Goal: Task Accomplishment & Management: Complete application form

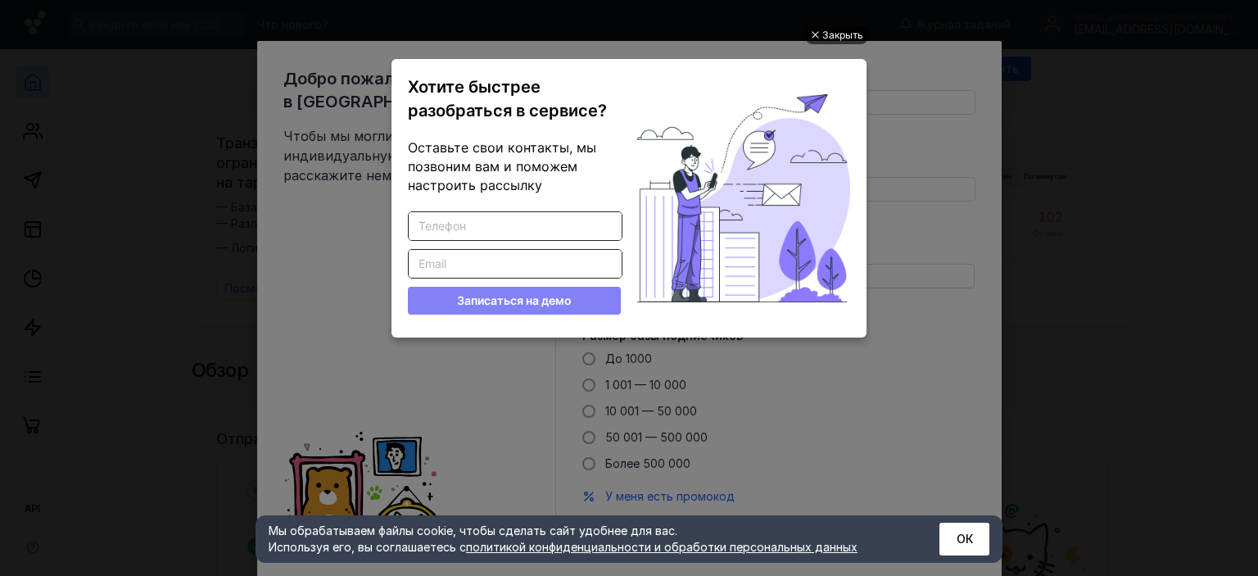
click at [826, 34] on div "Закрыть" at bounding box center [842, 35] width 41 height 18
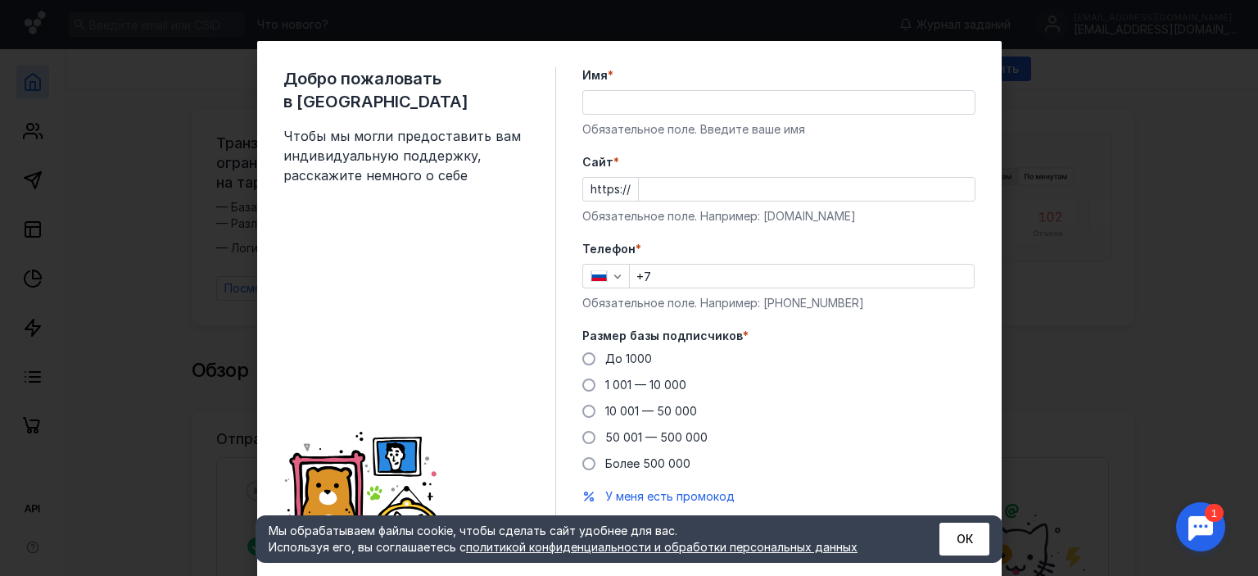
click at [635, 96] on input "Имя *" at bounding box center [779, 102] width 392 height 23
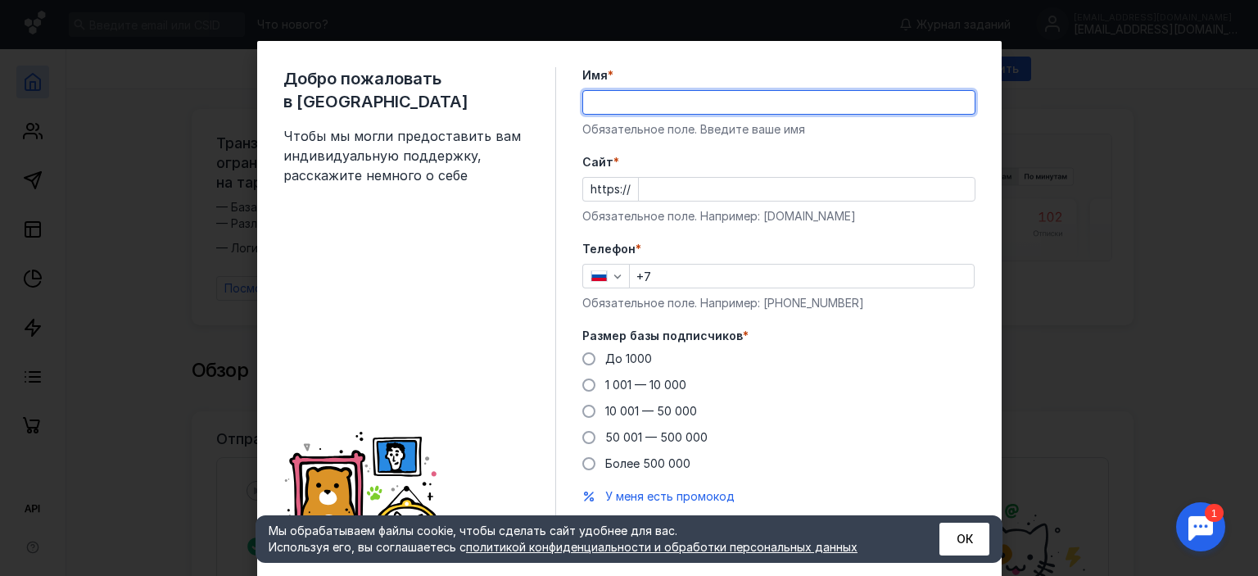
click at [643, 192] on div "Cайт * https:// Обязательное поле. Например: [DOMAIN_NAME]" at bounding box center [778, 189] width 393 height 70
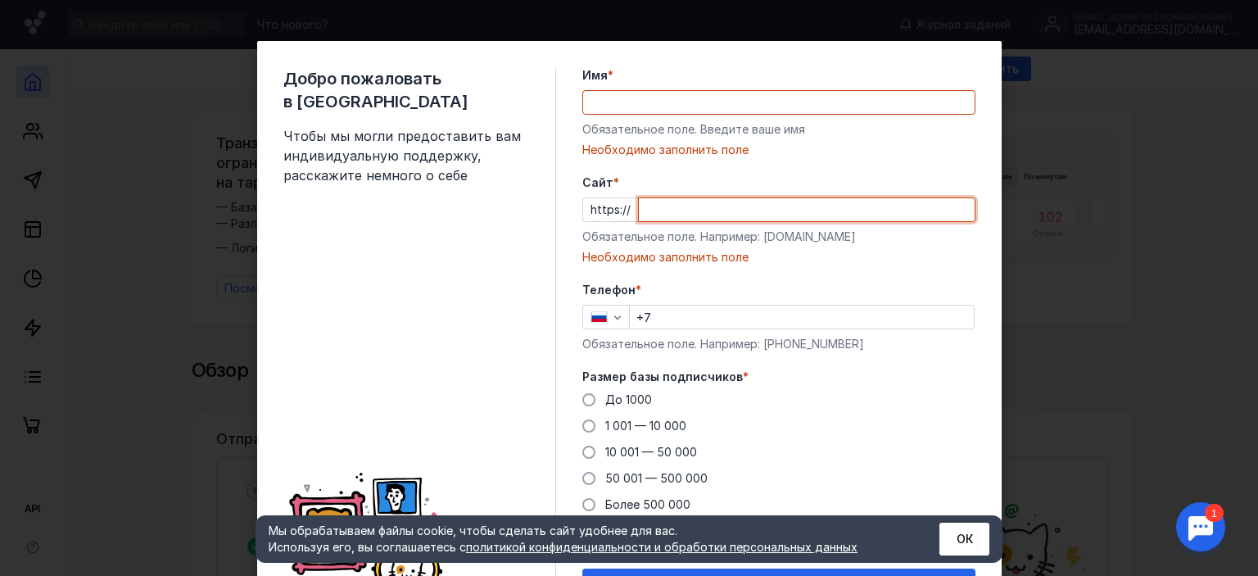
paste input "[DOMAIN_NAME][URL]"
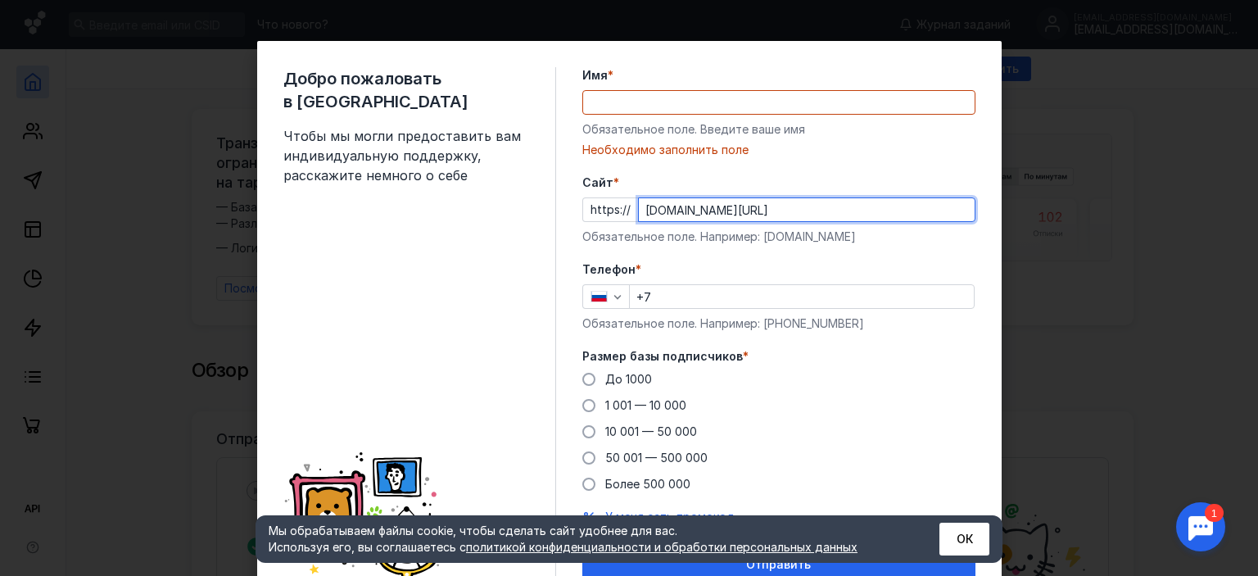
type input "[DOMAIN_NAME][URL]"
click at [669, 297] on input "+7" at bounding box center [802, 296] width 344 height 23
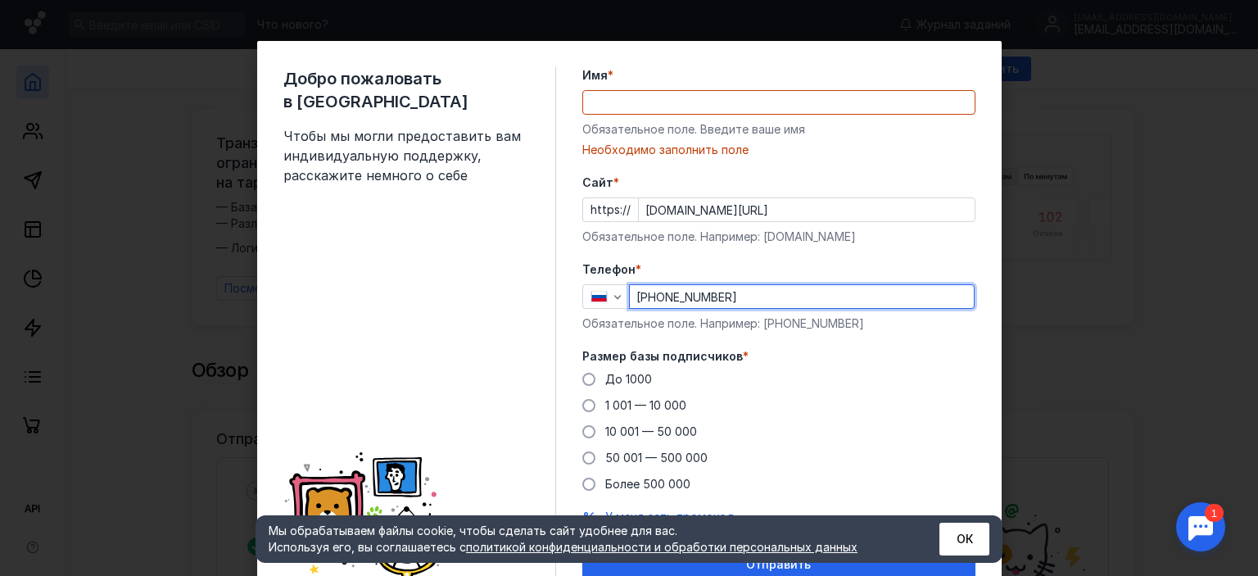
type input "[PHONE_NUMBER]"
click at [652, 101] on input "Имя *" at bounding box center [779, 102] width 392 height 23
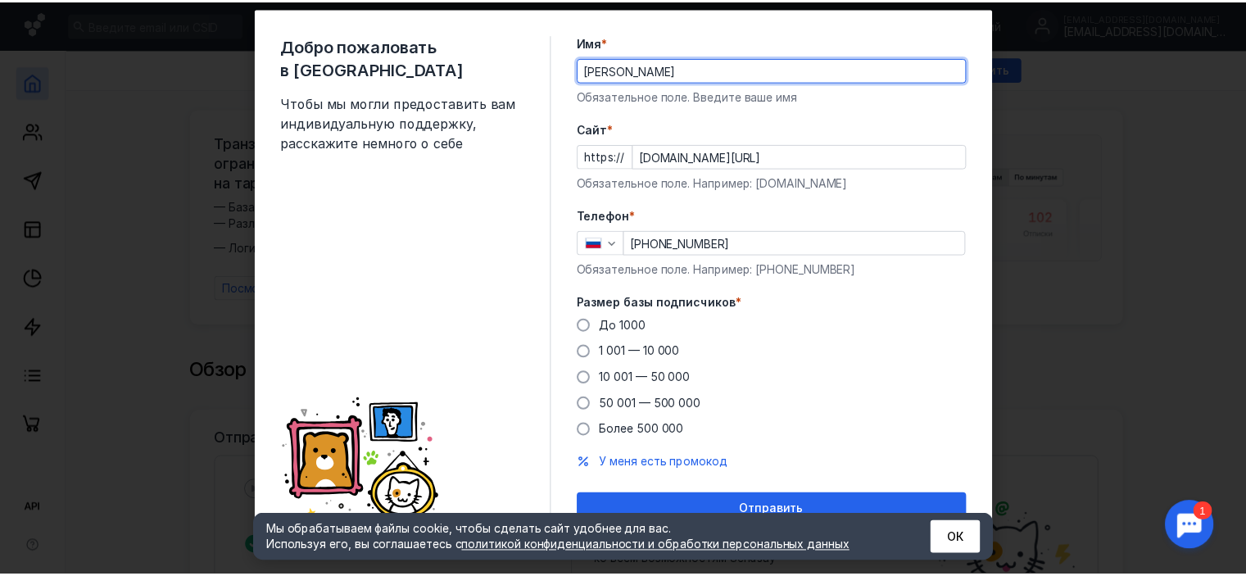
scroll to position [52, 0]
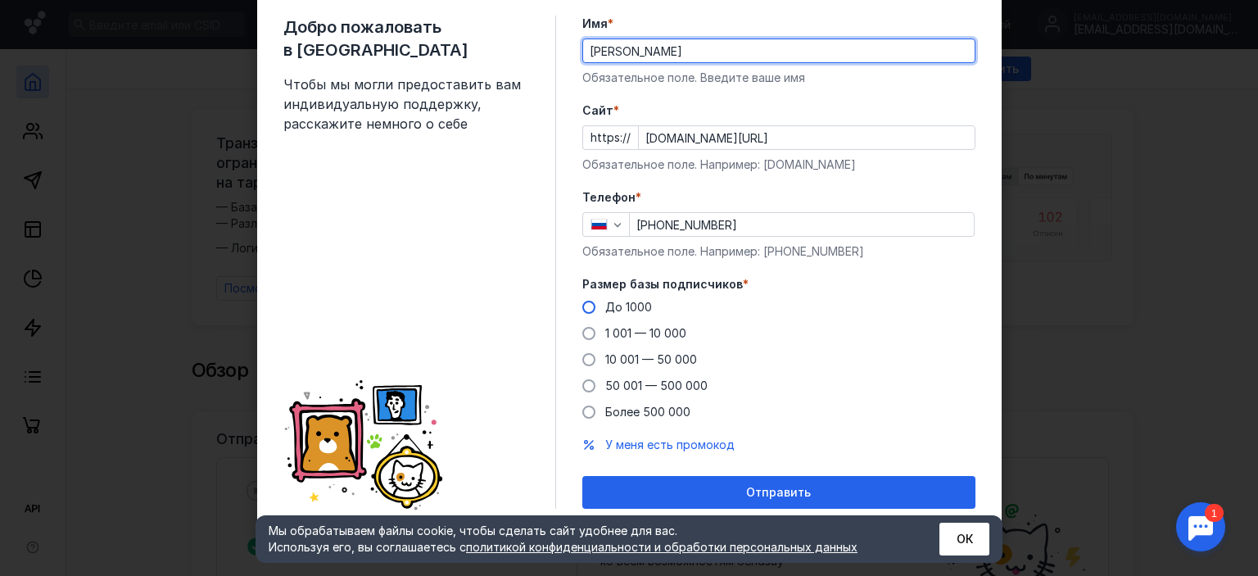
type input "[PERSON_NAME]"
click at [583, 307] on span at bounding box center [588, 307] width 13 height 13
click at [0, 0] on input "До 1000" at bounding box center [0, 0] width 0 height 0
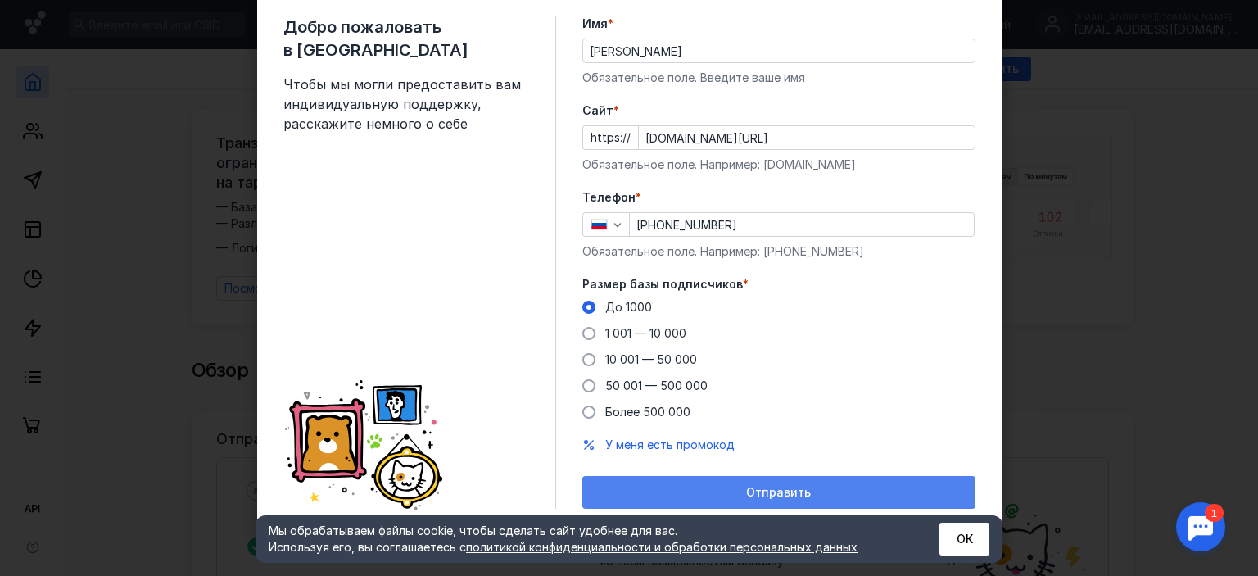
click at [746, 491] on span "Отправить" at bounding box center [778, 493] width 65 height 14
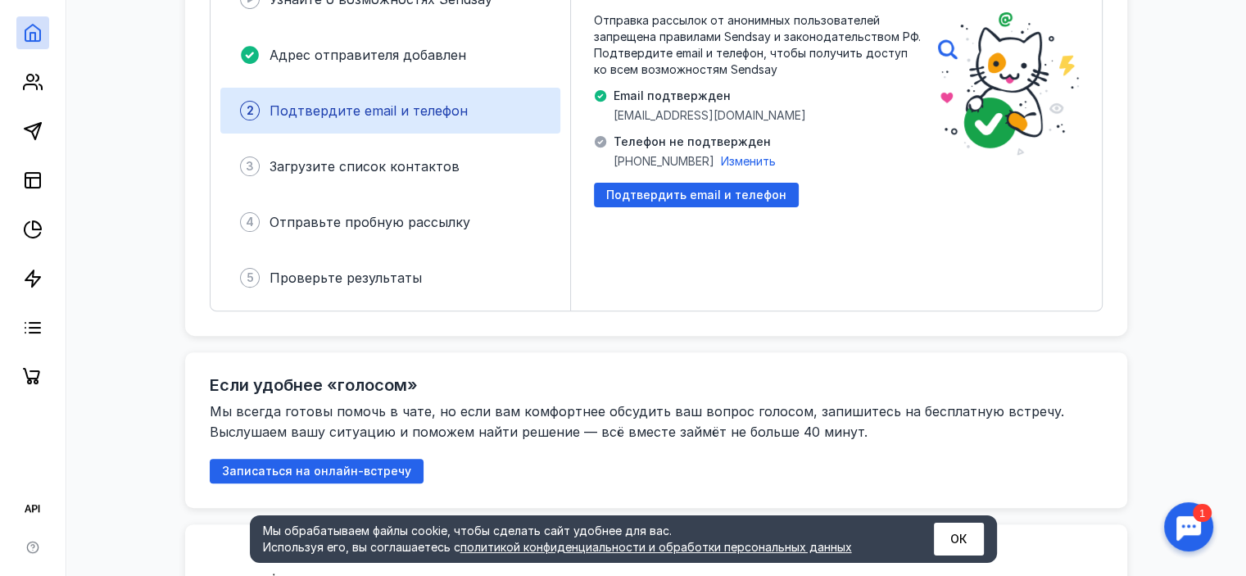
scroll to position [328, 0]
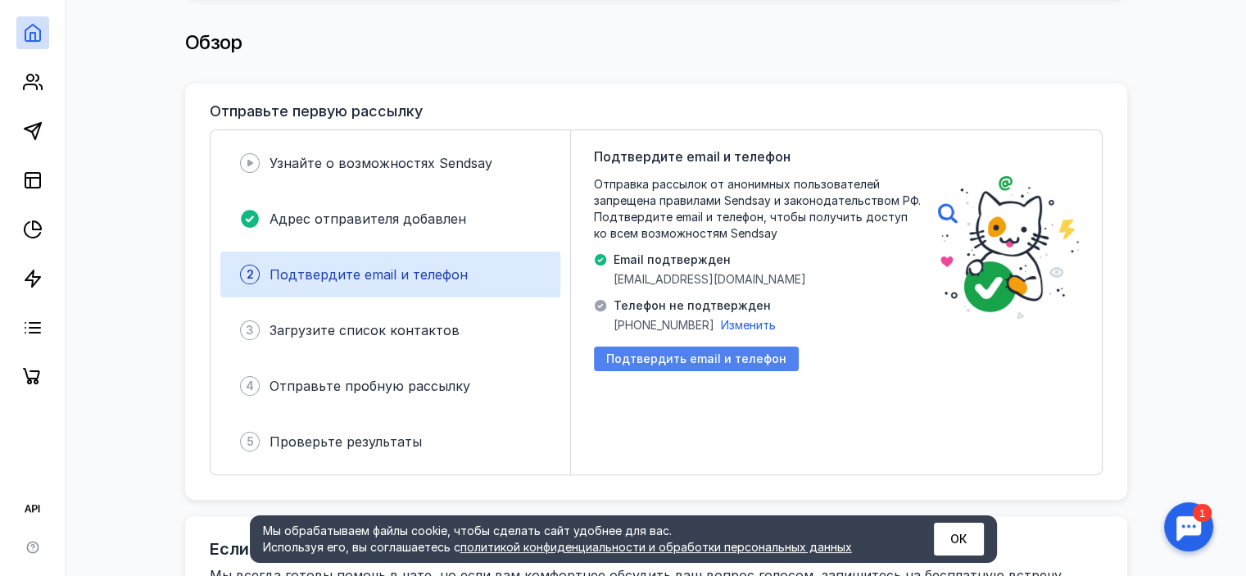
click at [701, 353] on span "Подтвердить email и телефон" at bounding box center [696, 359] width 180 height 14
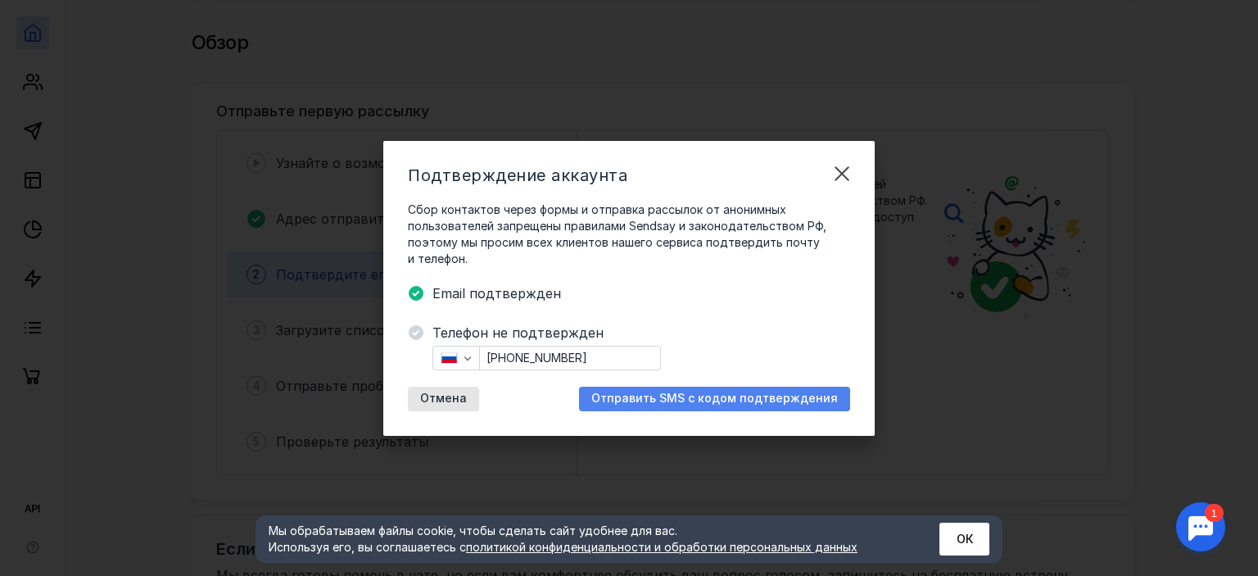
click at [698, 398] on span "Отправить SMS с кодом подтверждения" at bounding box center [714, 399] width 247 height 14
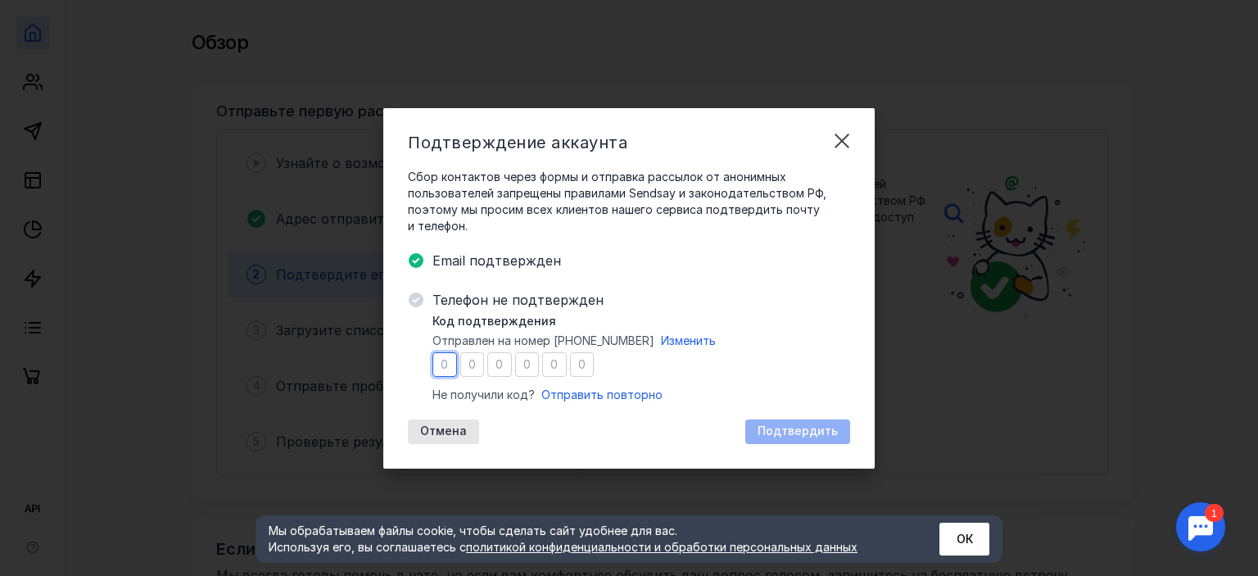
type input "1"
type input "8"
type input "6"
type input "3"
type input "9"
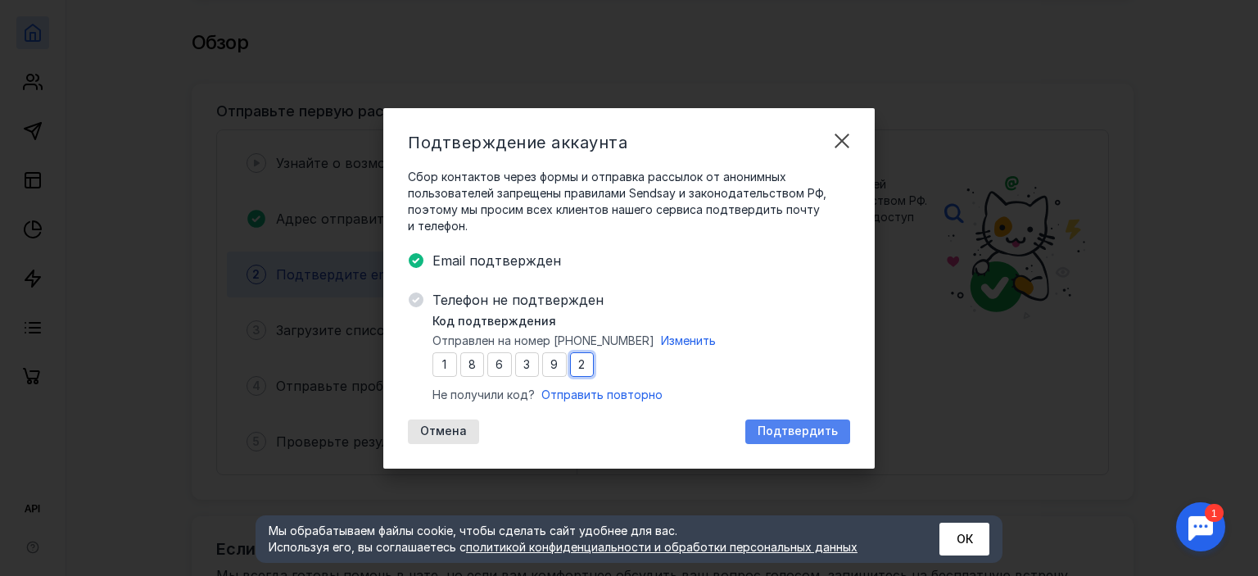
type input "2"
click at [803, 428] on span "Подтвердить" at bounding box center [798, 431] width 80 height 14
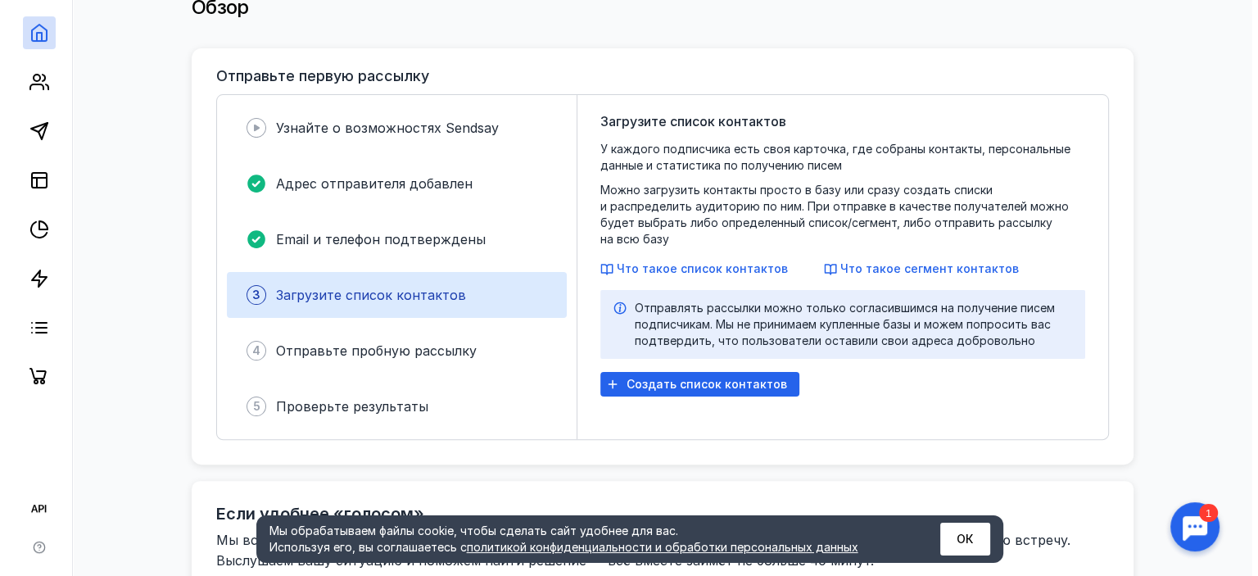
scroll to position [354, 0]
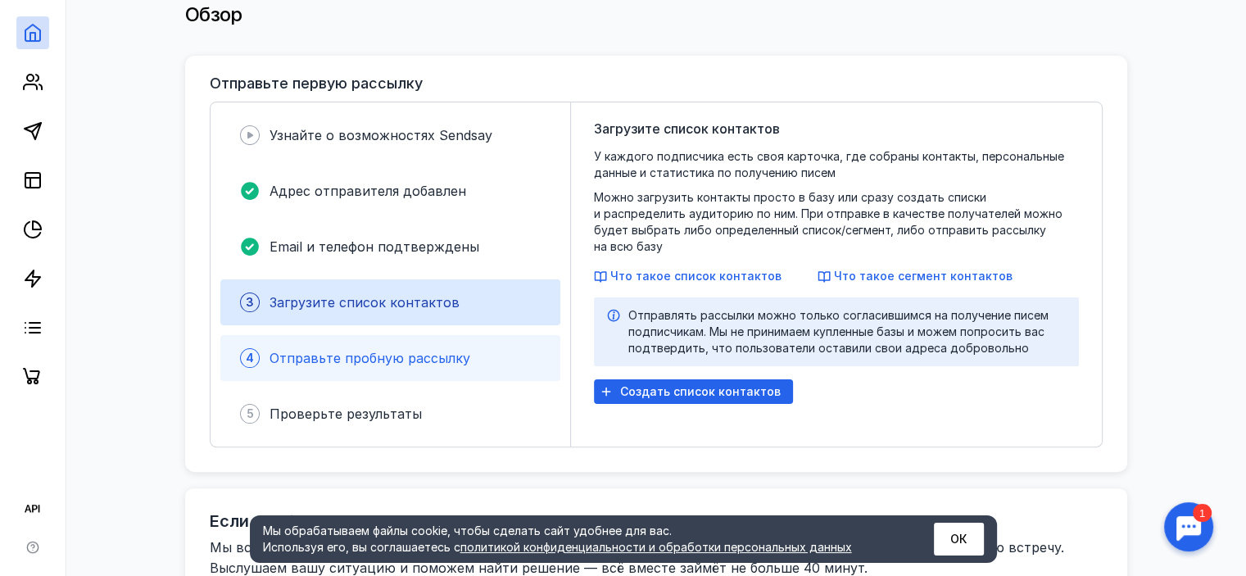
click at [357, 350] on span "Отправьте пробную рассылку" at bounding box center [370, 358] width 201 height 16
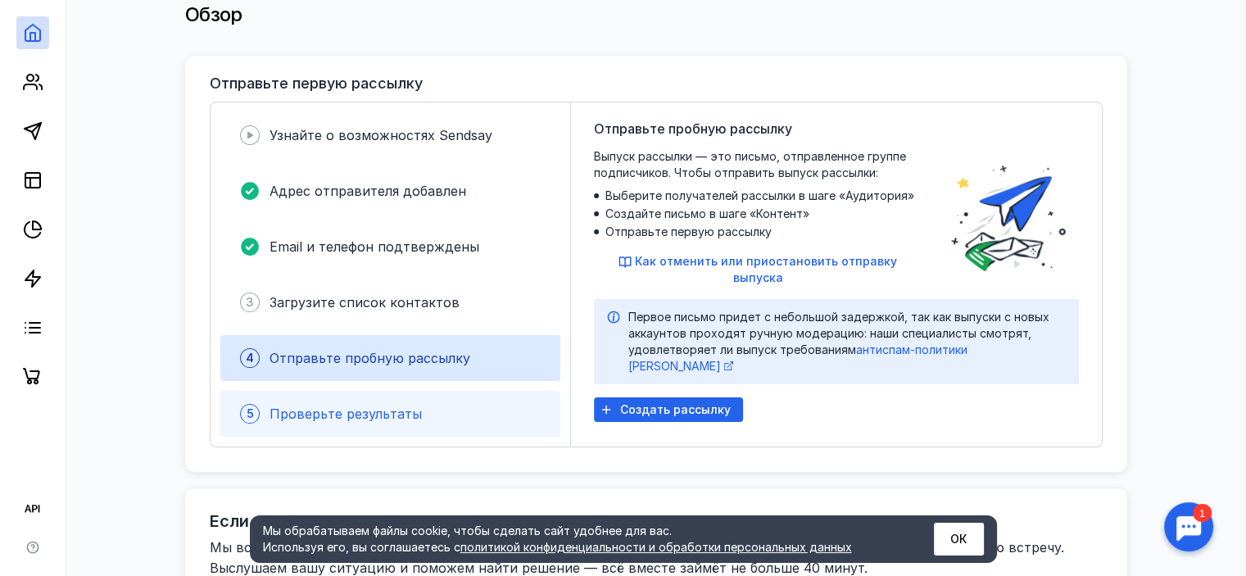
click at [380, 406] on span "Проверьте результаты" at bounding box center [346, 414] width 152 height 16
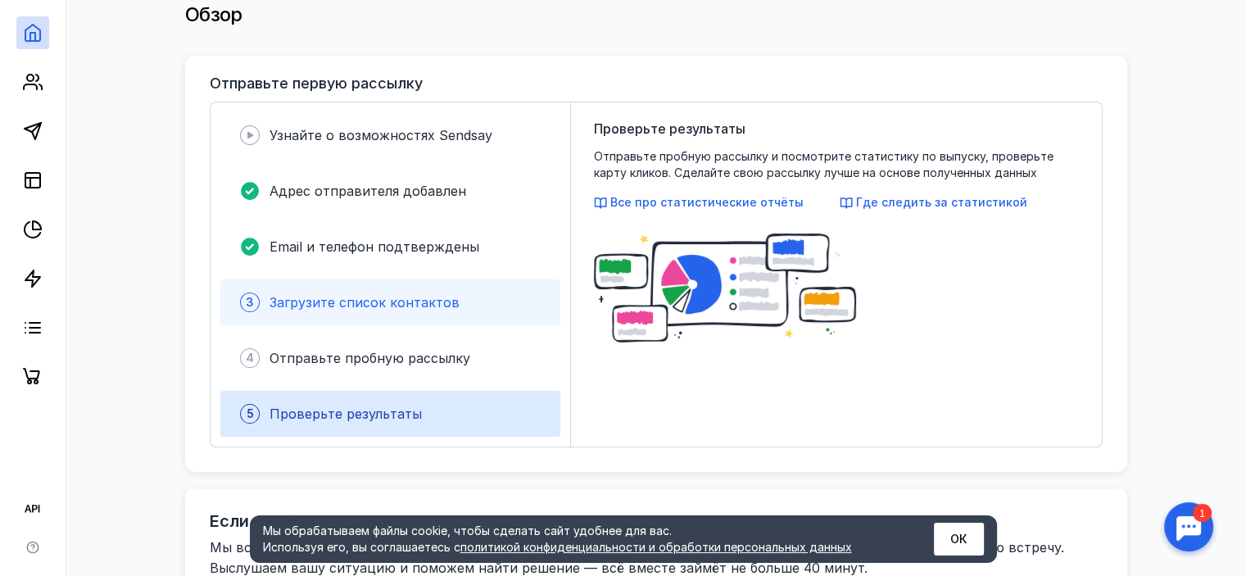
click at [396, 294] on span "Загрузите список контактов" at bounding box center [365, 302] width 190 height 16
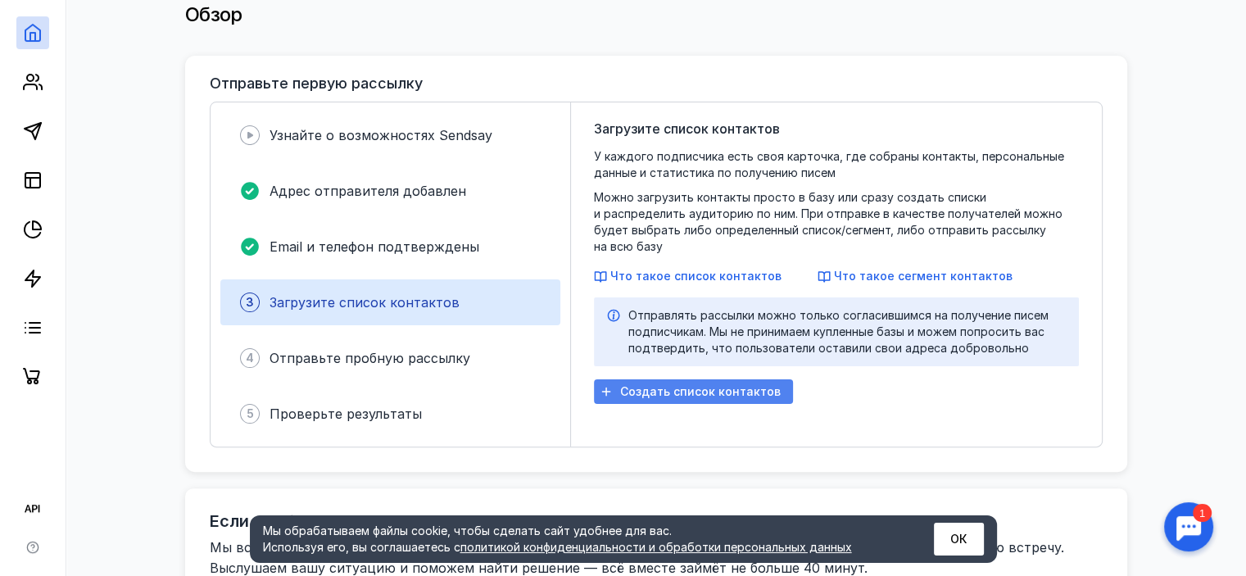
click at [685, 385] on span "Создать список контактов" at bounding box center [700, 392] width 161 height 14
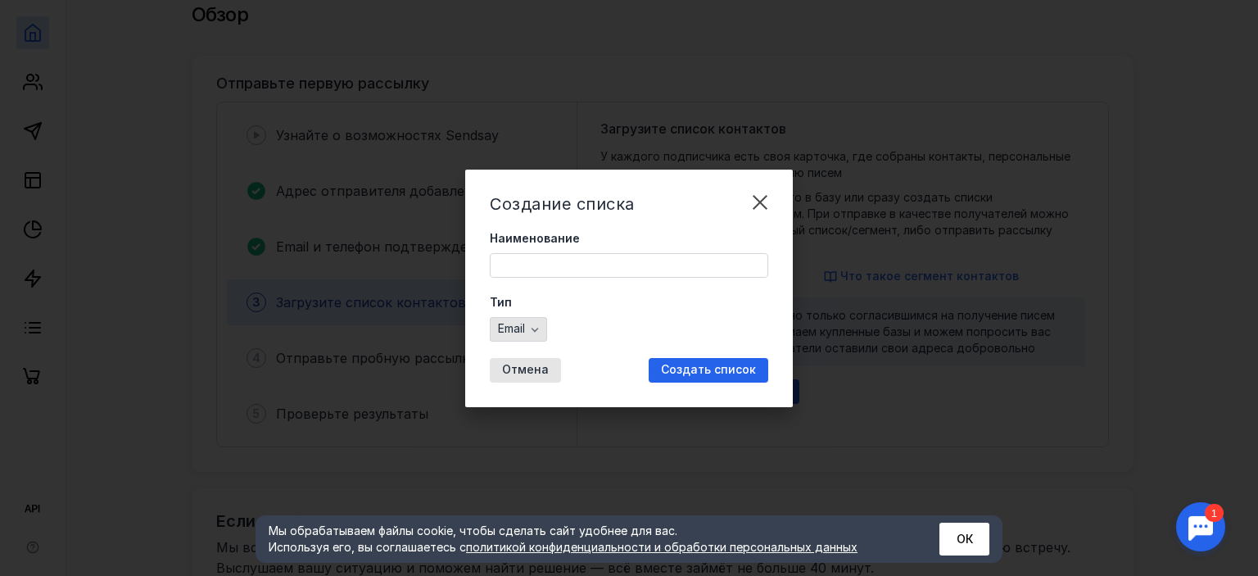
click at [537, 328] on icon "button" at bounding box center [534, 329] width 13 height 13
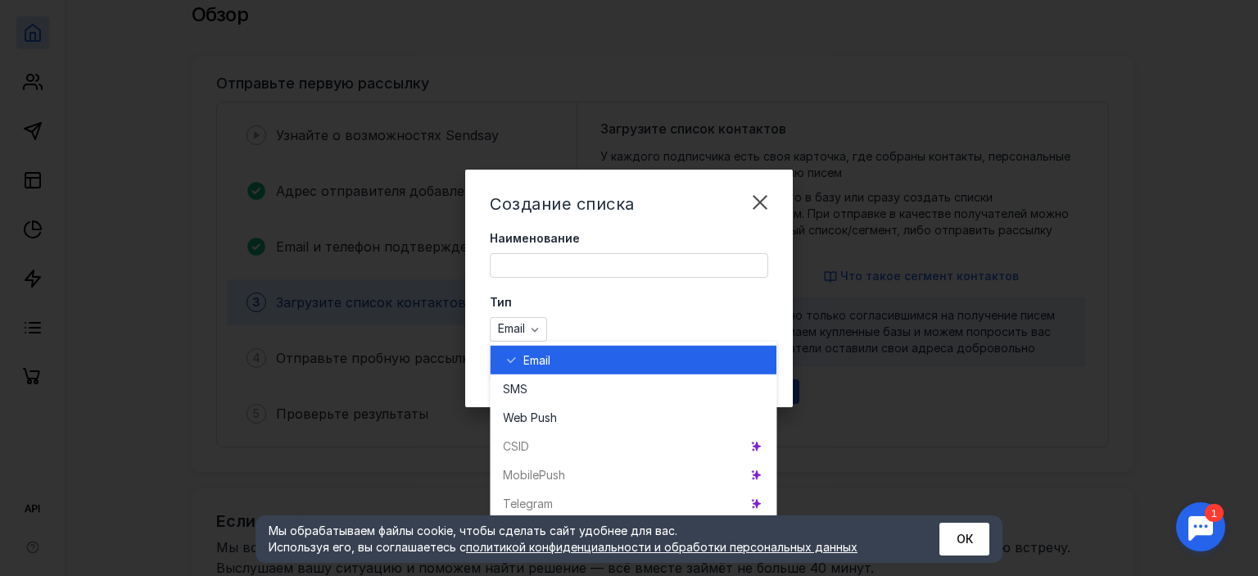
click at [585, 323] on div "Email" at bounding box center [629, 329] width 279 height 25
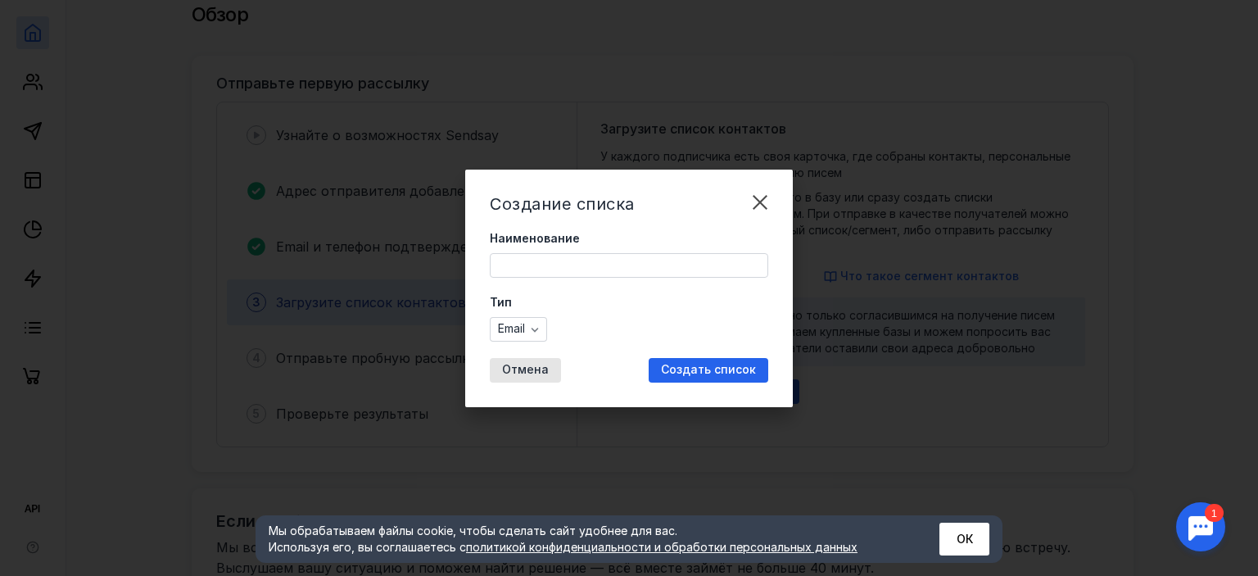
click at [541, 265] on input "Наименование" at bounding box center [629, 265] width 277 height 23
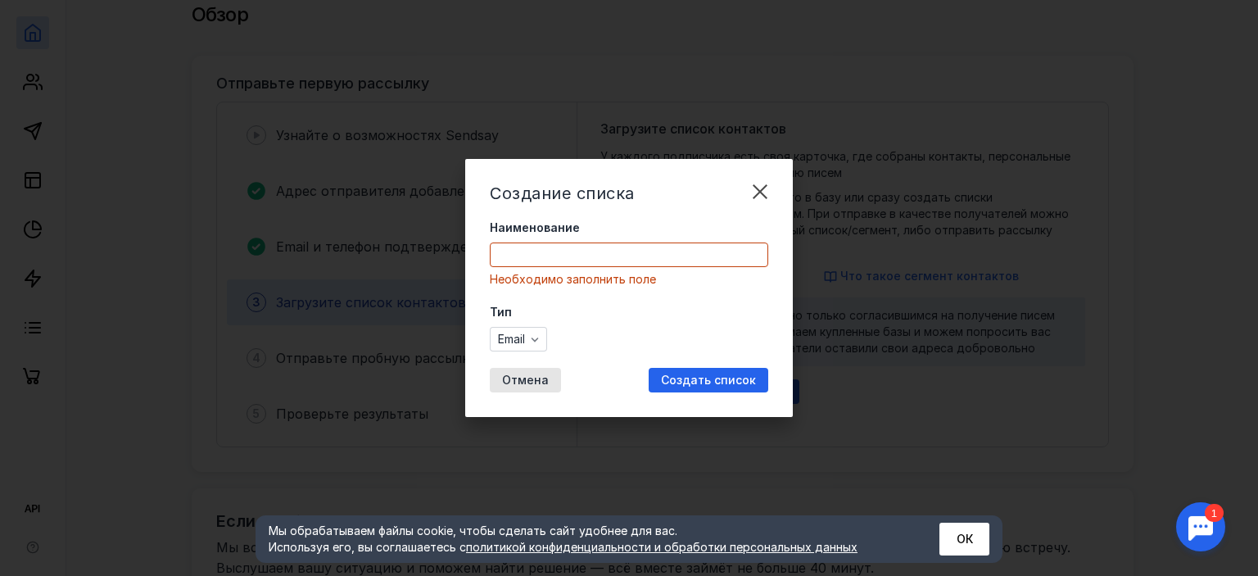
click at [550, 294] on form "Наименование Необходимо заполнить поле Тип Email" at bounding box center [629, 286] width 279 height 132
click at [517, 260] on input "Наименование" at bounding box center [629, 254] width 277 height 23
paste input "Актуальное наличие запчастей"
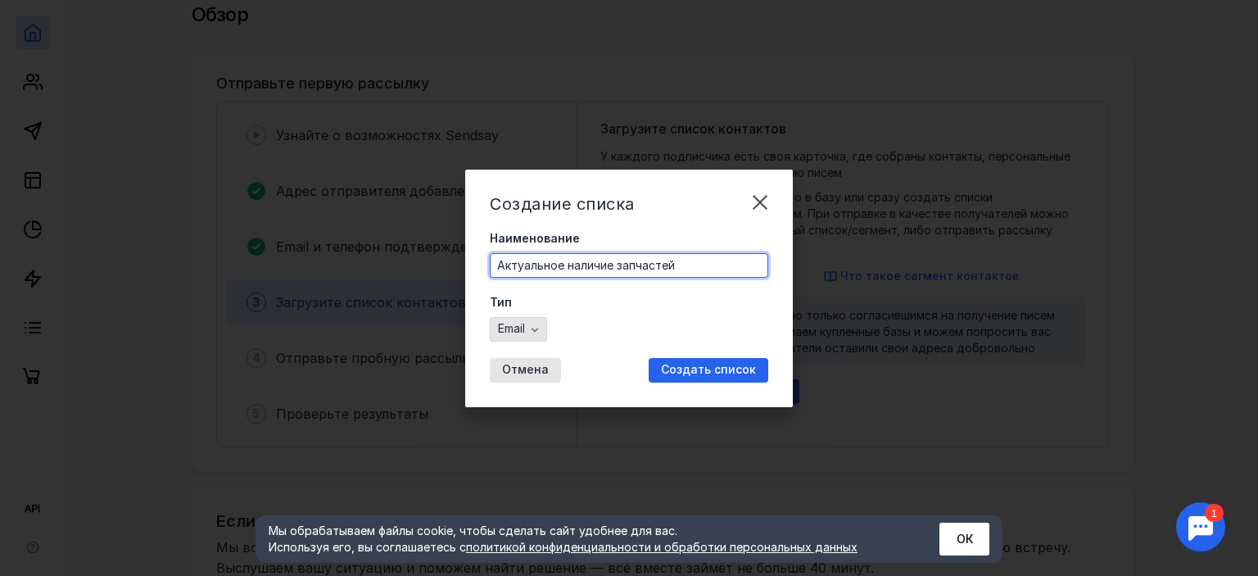
type input "Актуальное наличие запчастей"
click at [534, 333] on icon "button" at bounding box center [534, 329] width 13 height 13
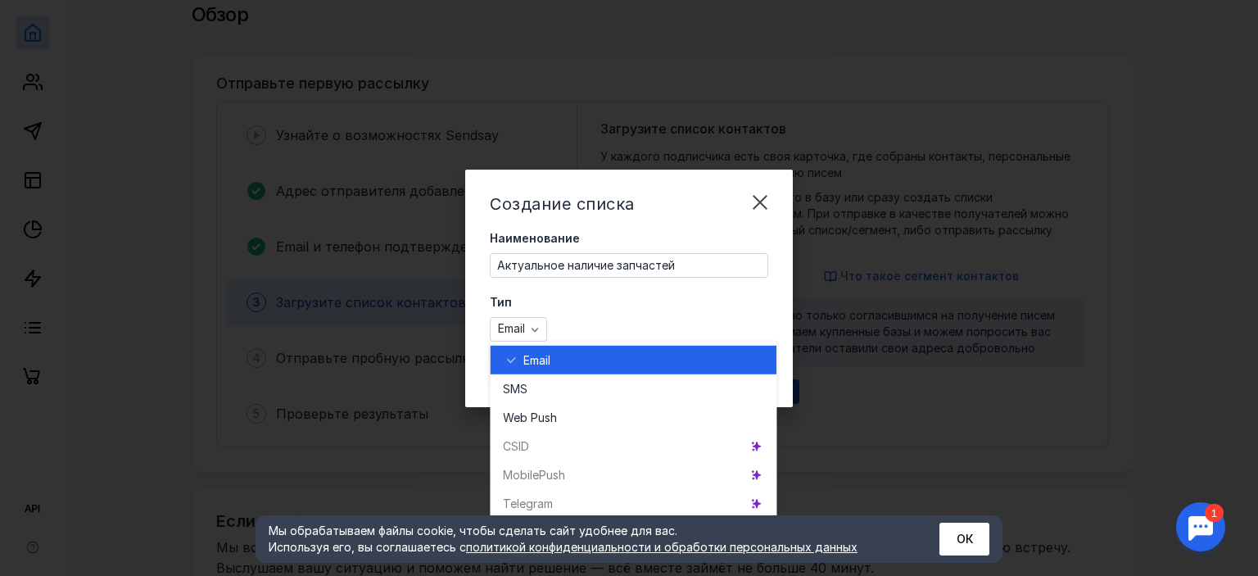
click at [553, 365] on div "Email" at bounding box center [643, 359] width 240 height 16
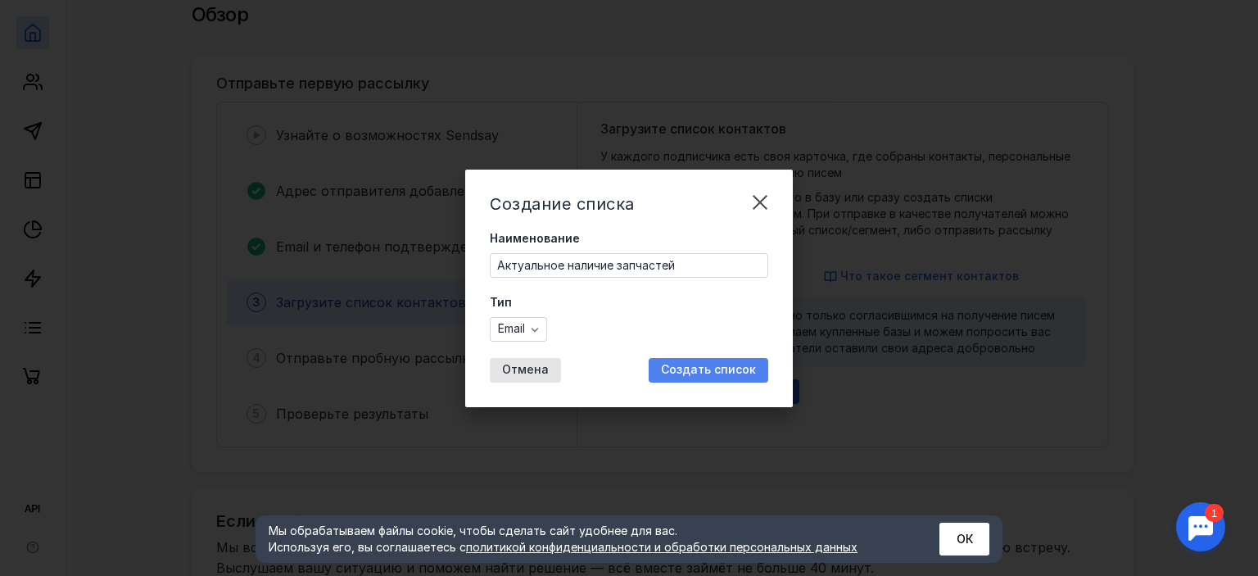
click at [687, 366] on span "Создать список" at bounding box center [708, 370] width 95 height 14
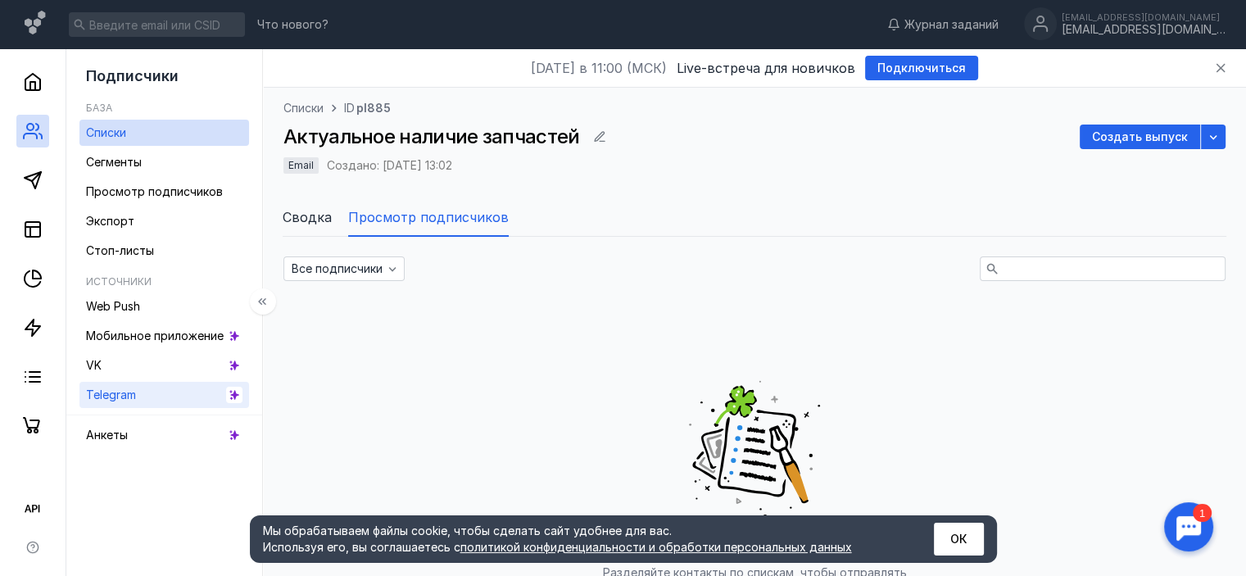
click at [163, 393] on link "Telegram" at bounding box center [164, 395] width 170 height 26
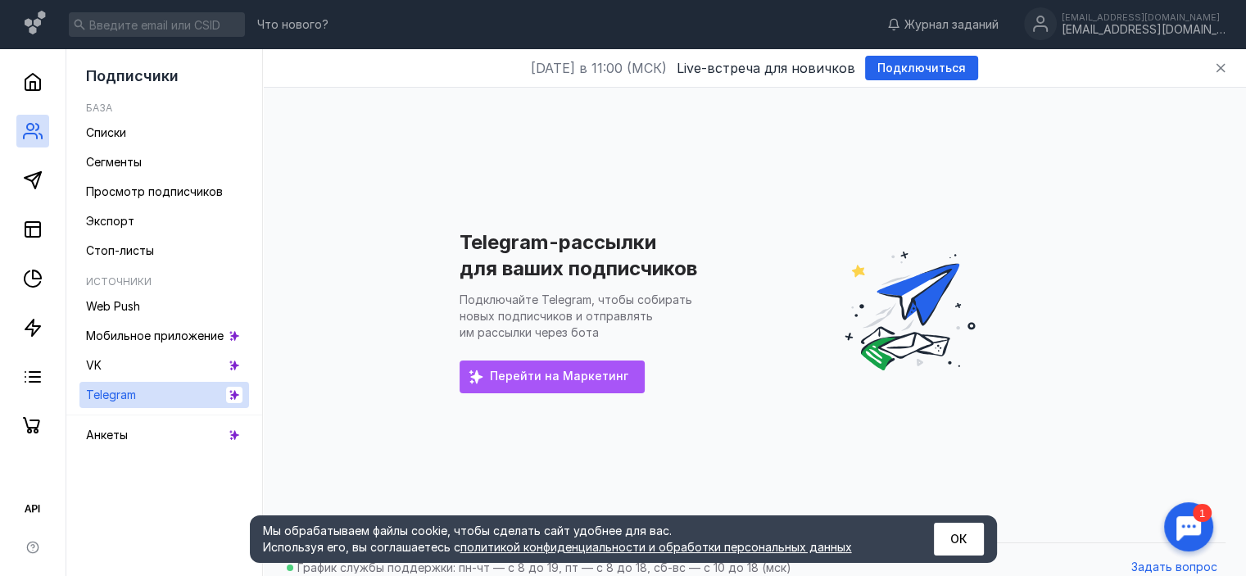
click at [537, 376] on span "Перейти на Маркетинг" at bounding box center [559, 376] width 138 height 14
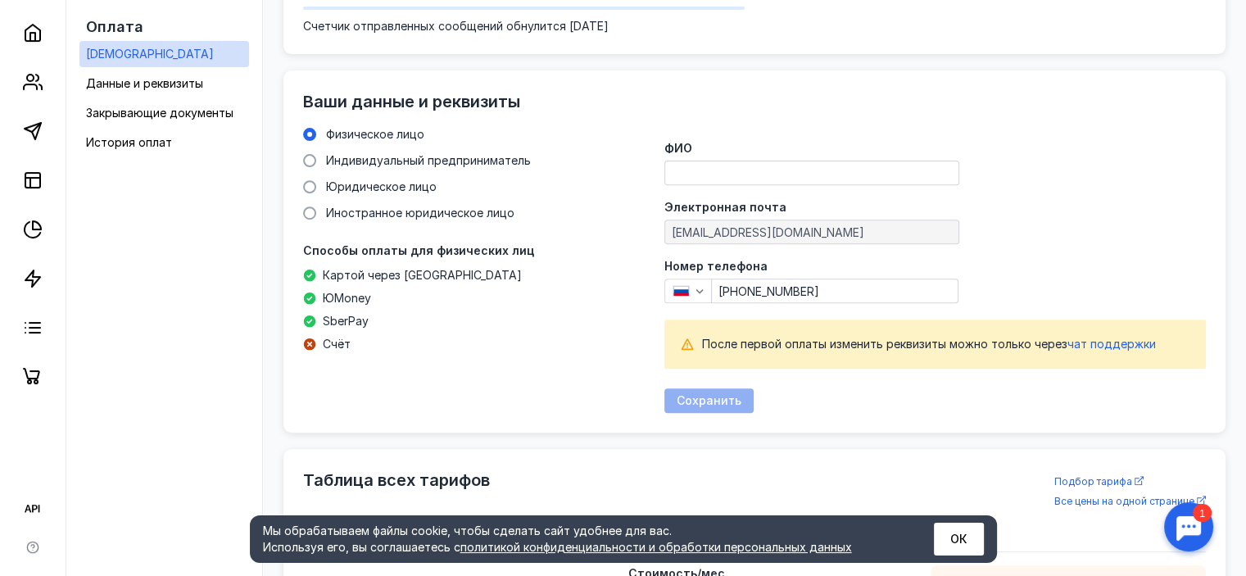
scroll to position [603, 0]
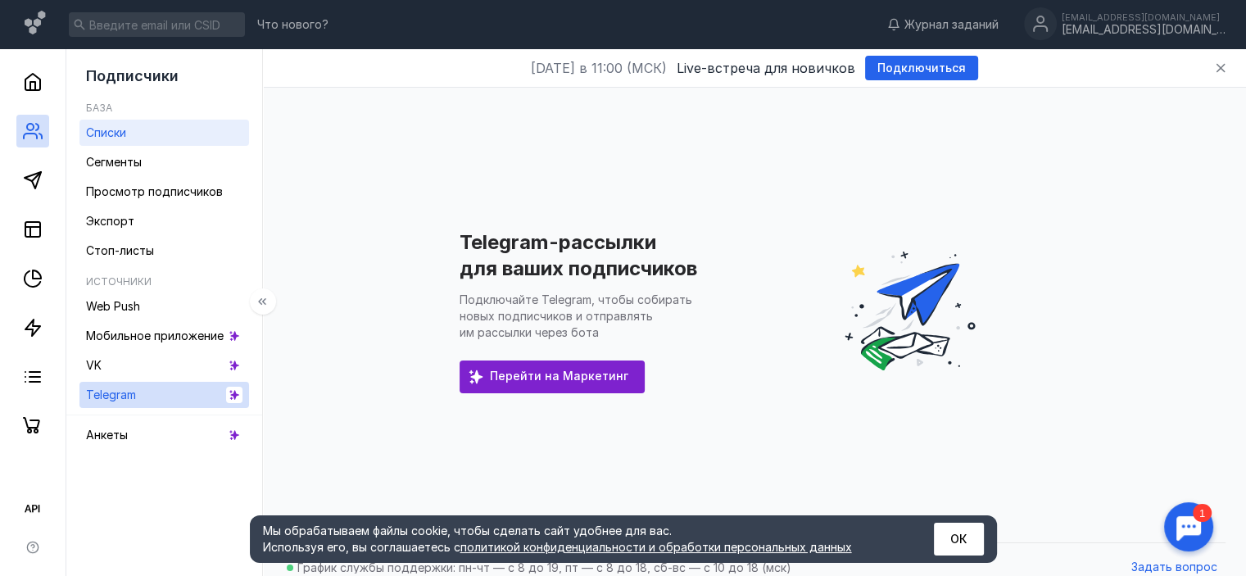
click at [128, 135] on link "Списки" at bounding box center [164, 133] width 170 height 26
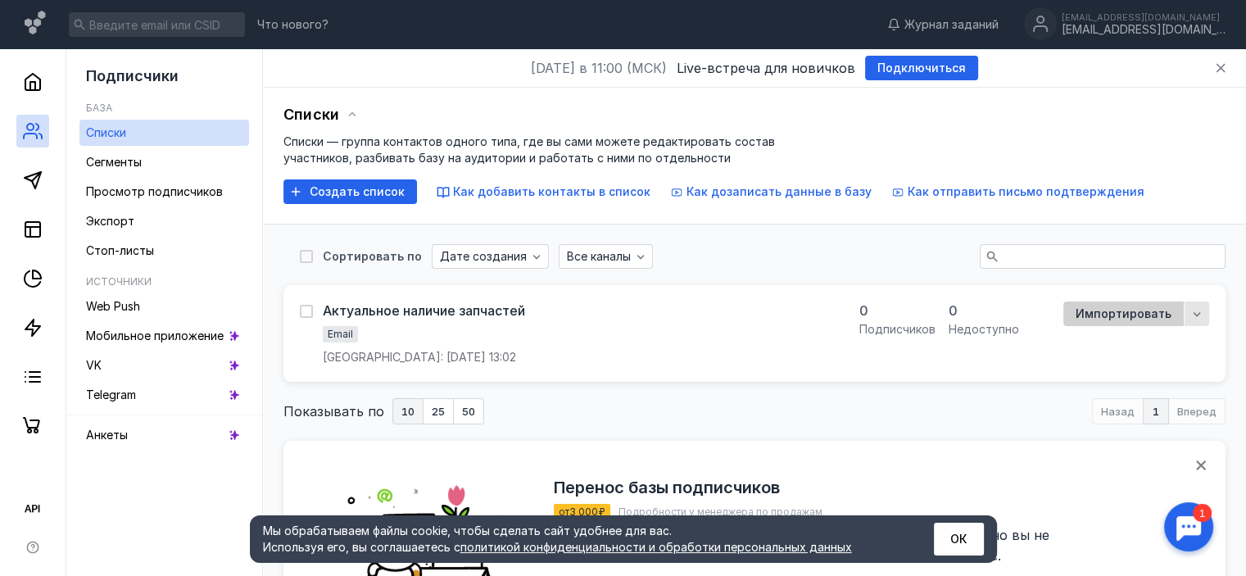
click at [1167, 316] on span "Импортировать" at bounding box center [1124, 314] width 96 height 14
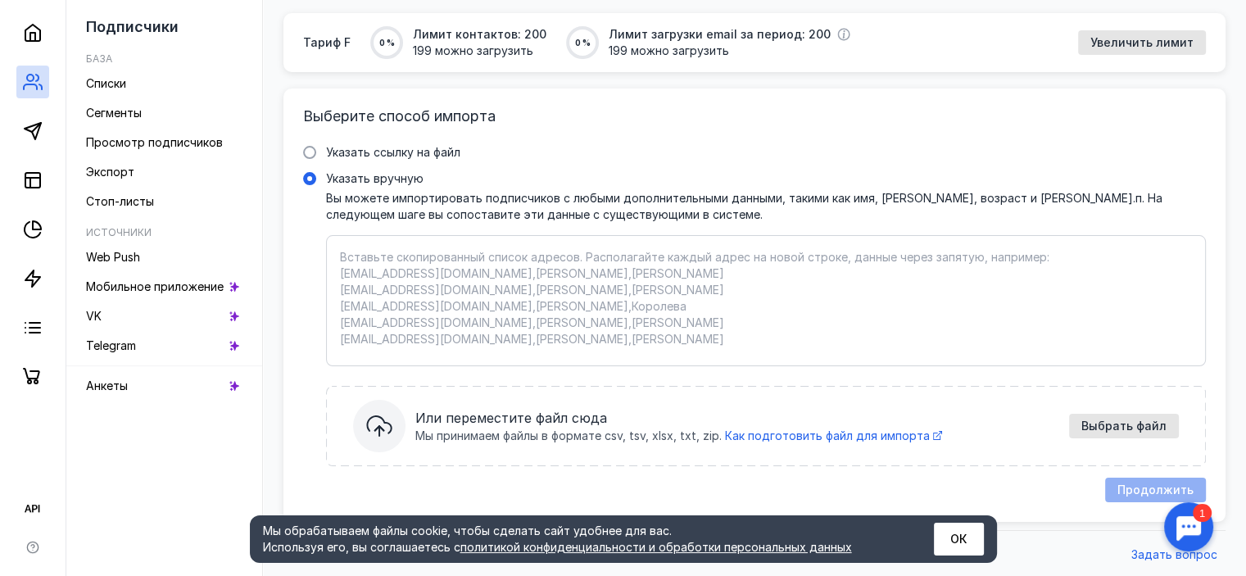
scroll to position [160, 0]
